Goal: Information Seeking & Learning: Learn about a topic

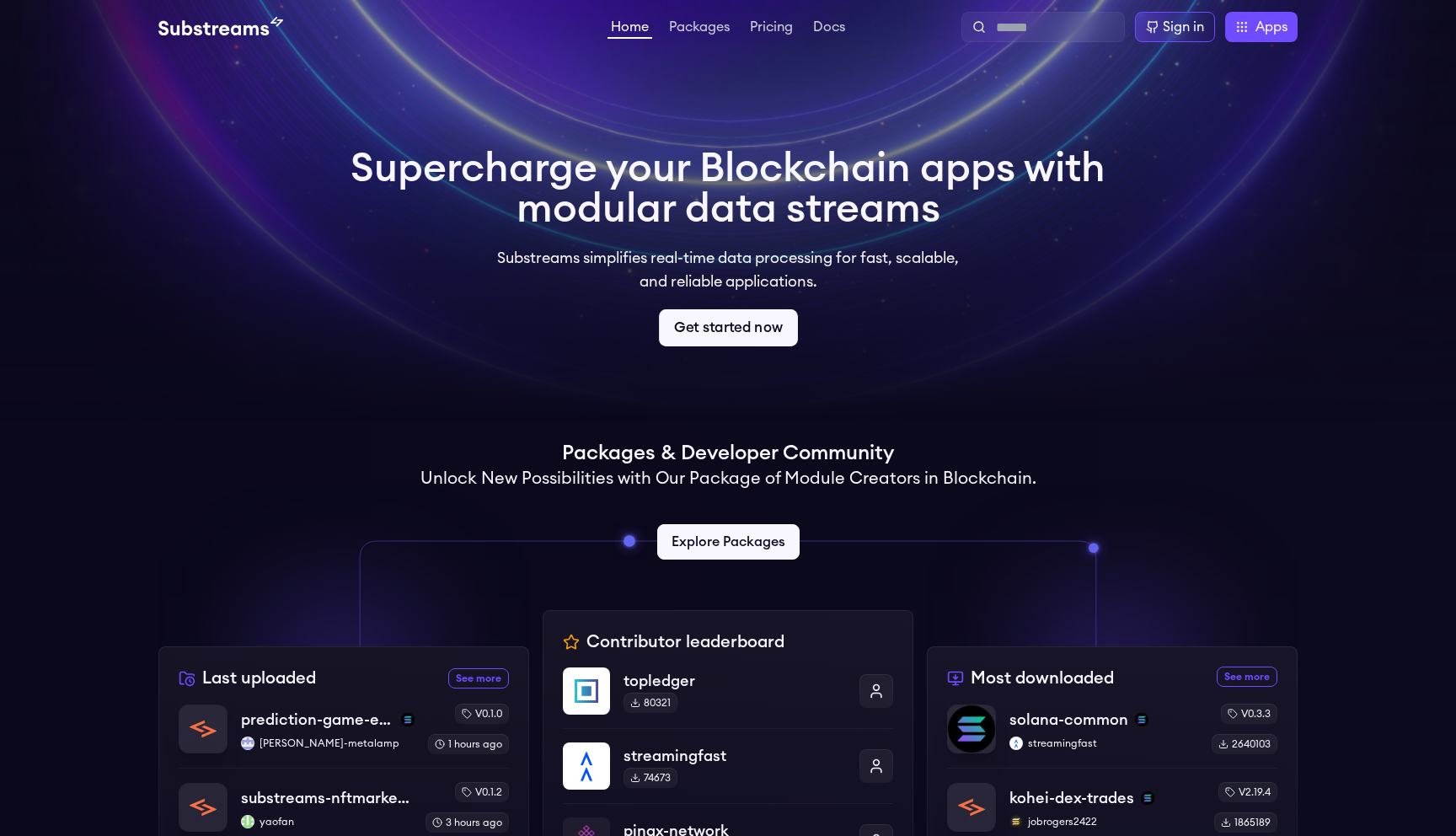
click at [715, 346] on link "Get started now" at bounding box center [728, 327] width 139 height 37
click at [721, 37] on link "Packages" at bounding box center [699, 29] width 67 height 17
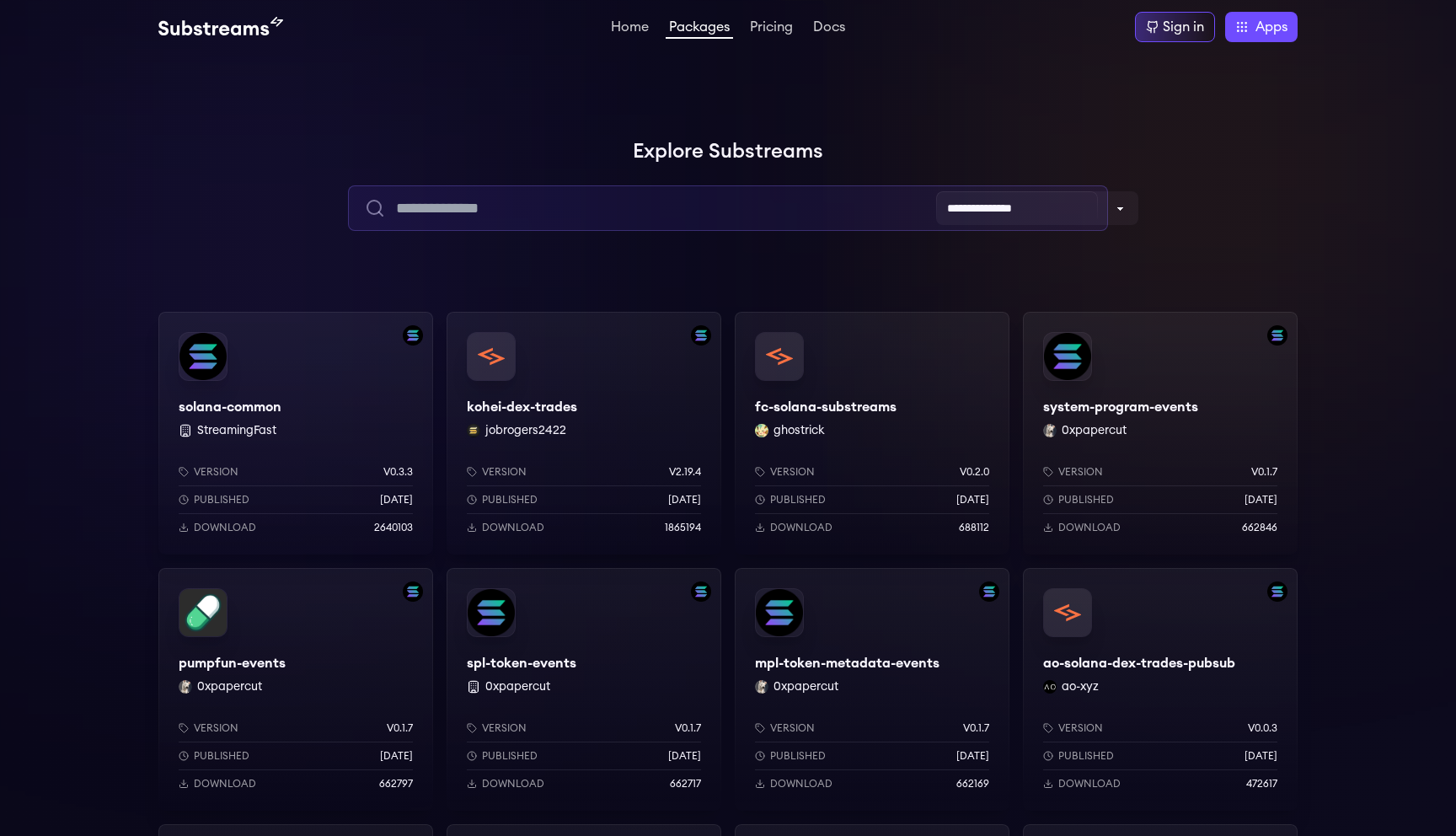
click at [562, 231] on input "text" at bounding box center [727, 208] width 759 height 46
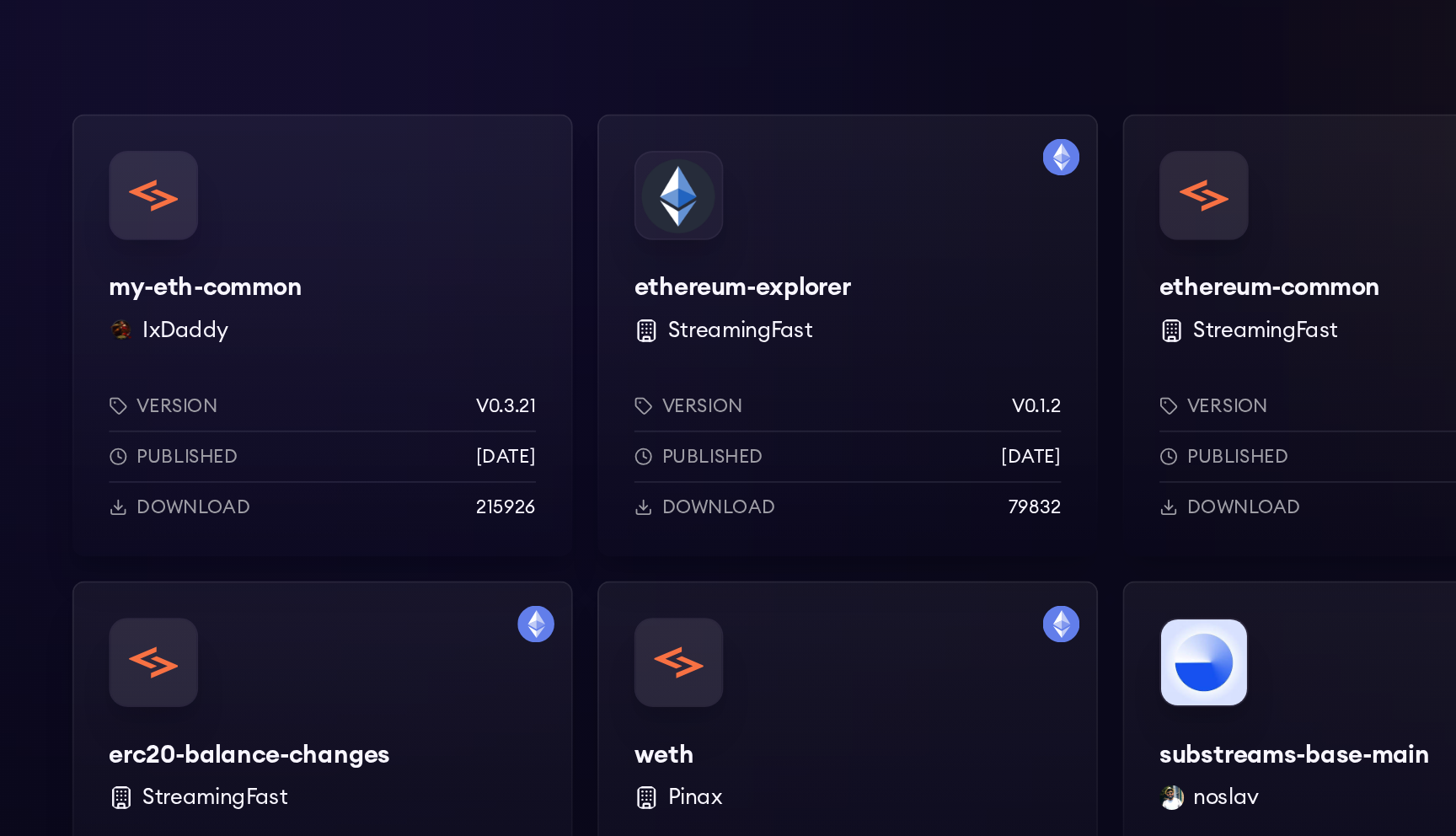
type input "***"
click at [320, 502] on div "my-eth-common IxDaddy Version v0.3.21 Published [DATE] Download 215926" at bounding box center [296, 433] width 275 height 243
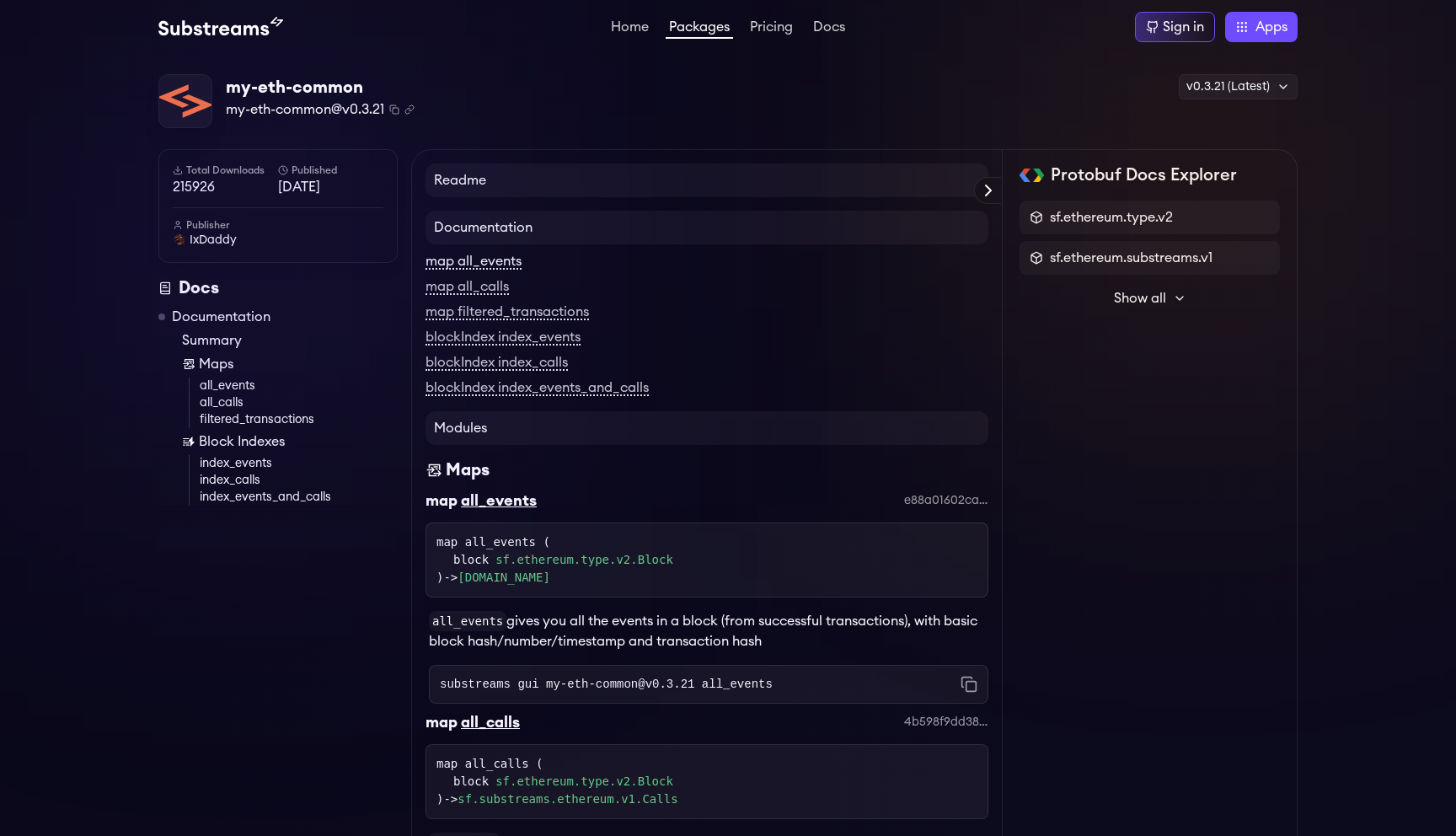
click at [494, 270] on link "map all_events" at bounding box center [474, 262] width 96 height 15
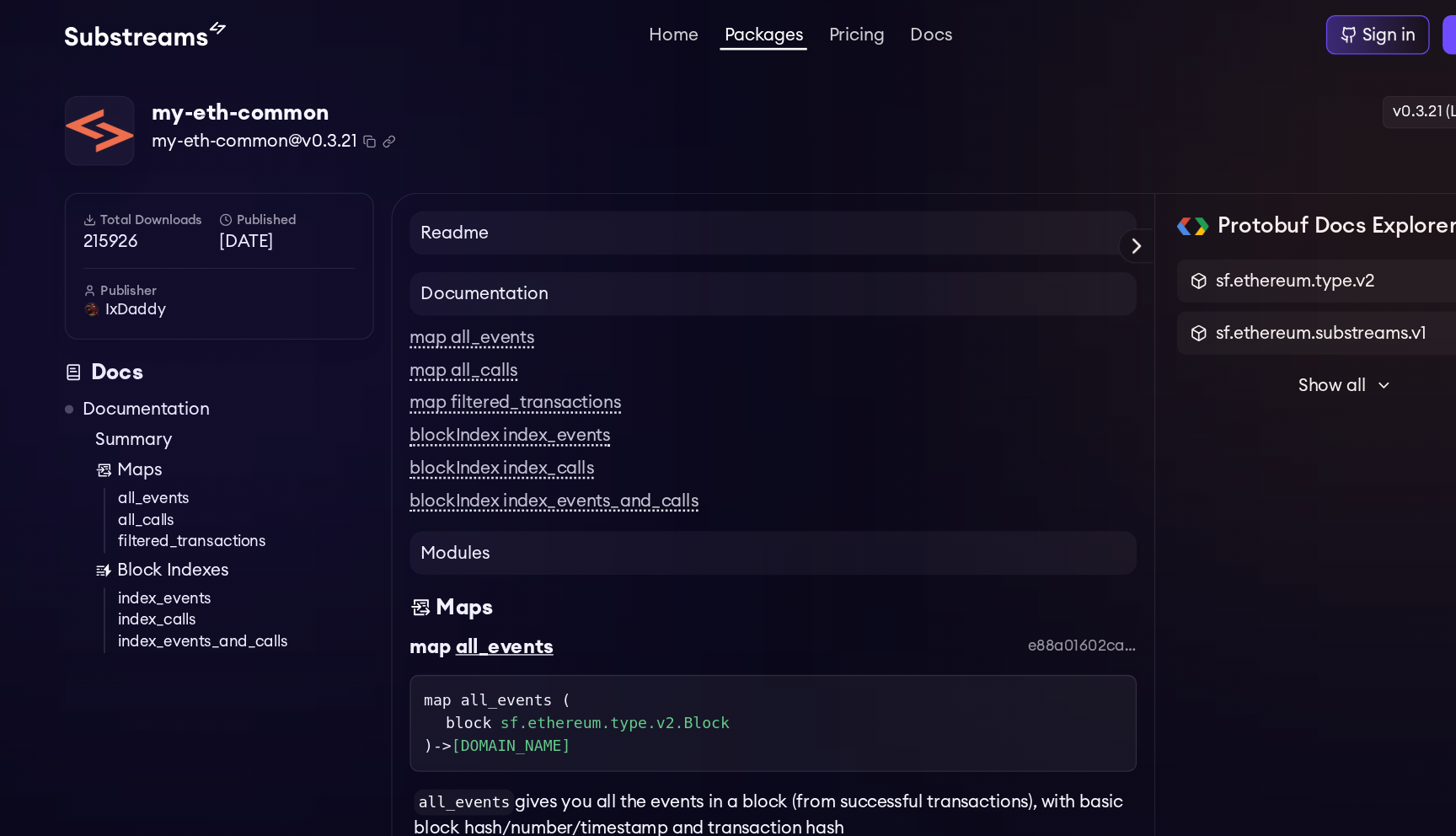
click at [262, 35] on img at bounding box center [220, 27] width 125 height 21
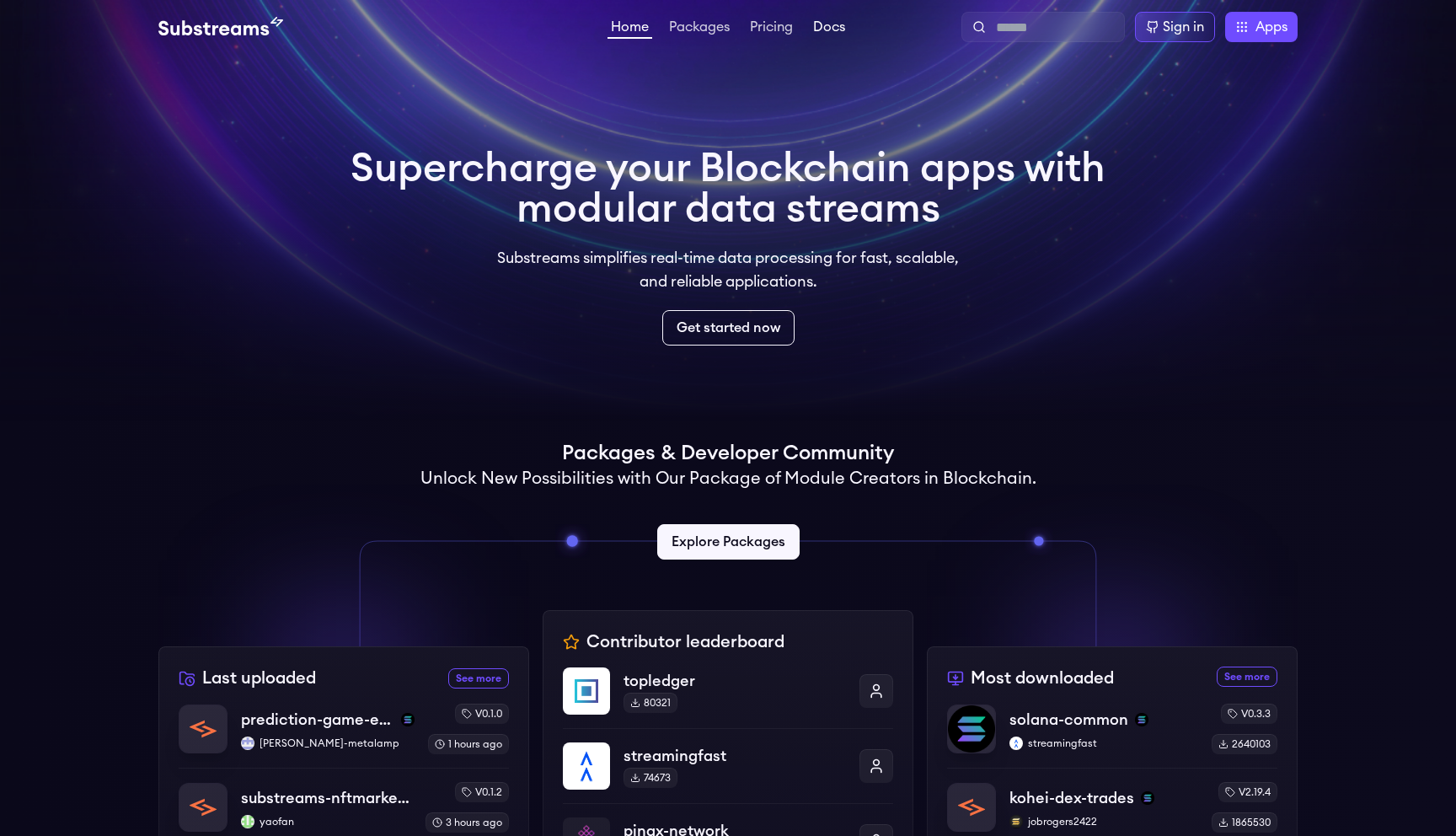
click at [848, 28] on link "Docs" at bounding box center [829, 29] width 39 height 17
